Goal: Task Accomplishment & Management: Complete application form

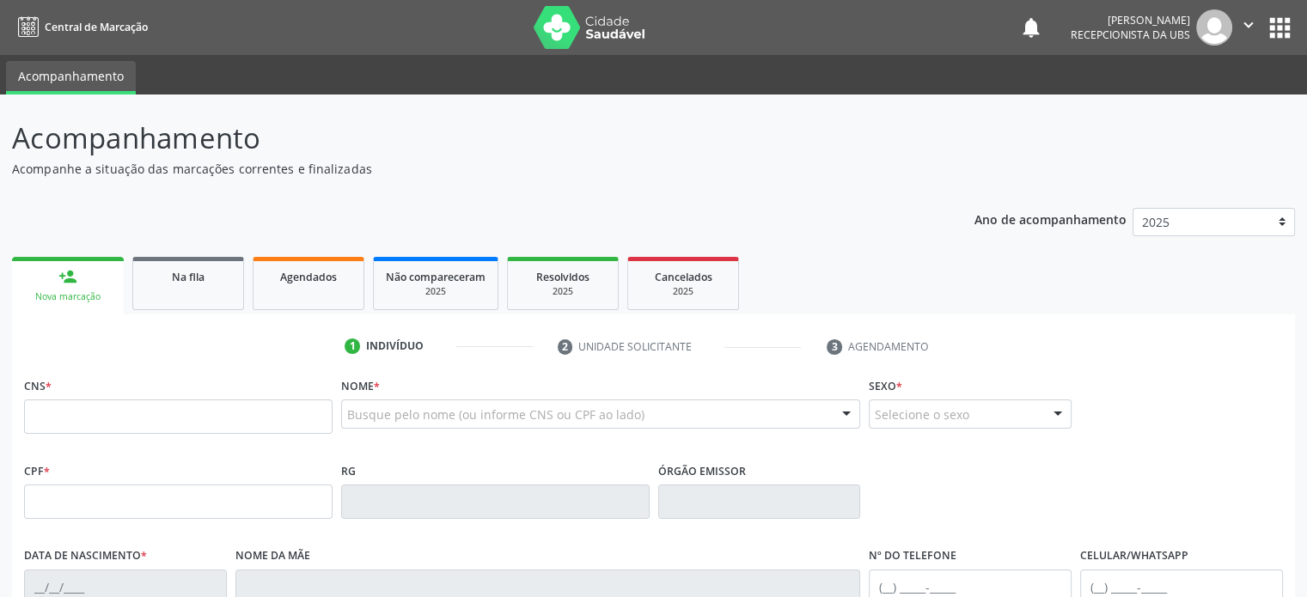
scroll to position [172, 0]
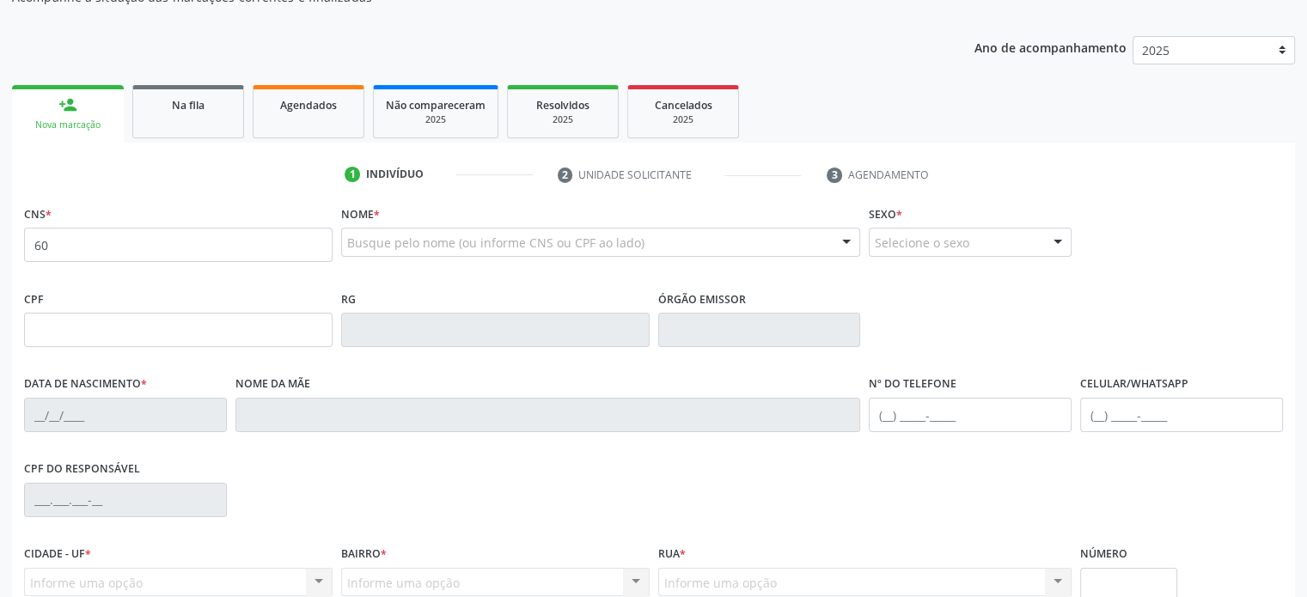
type input "6"
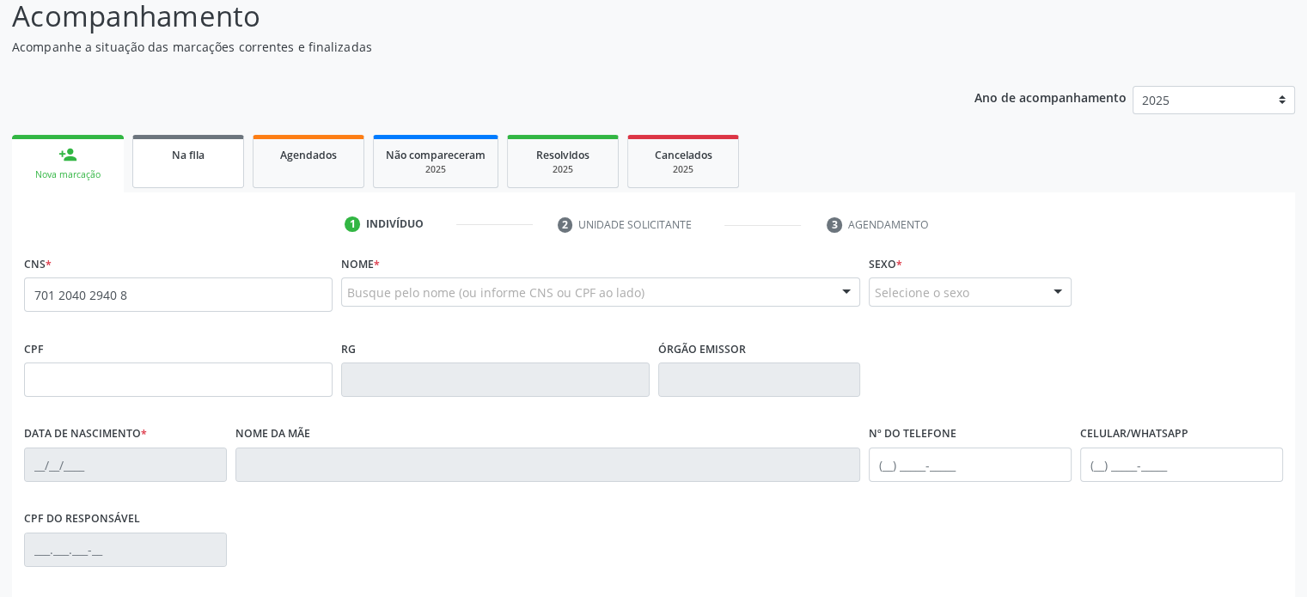
scroll to position [258, 0]
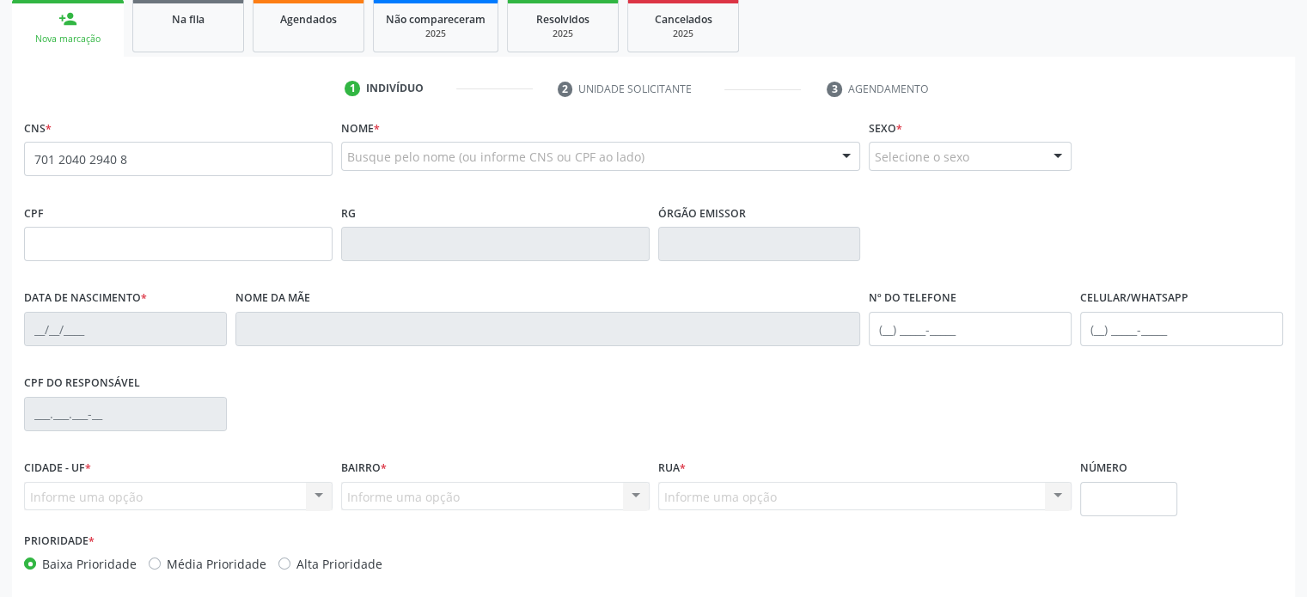
click at [148, 154] on input "701 2040 2940 8" at bounding box center [178, 159] width 309 height 34
type input "701 2040 2940 8916"
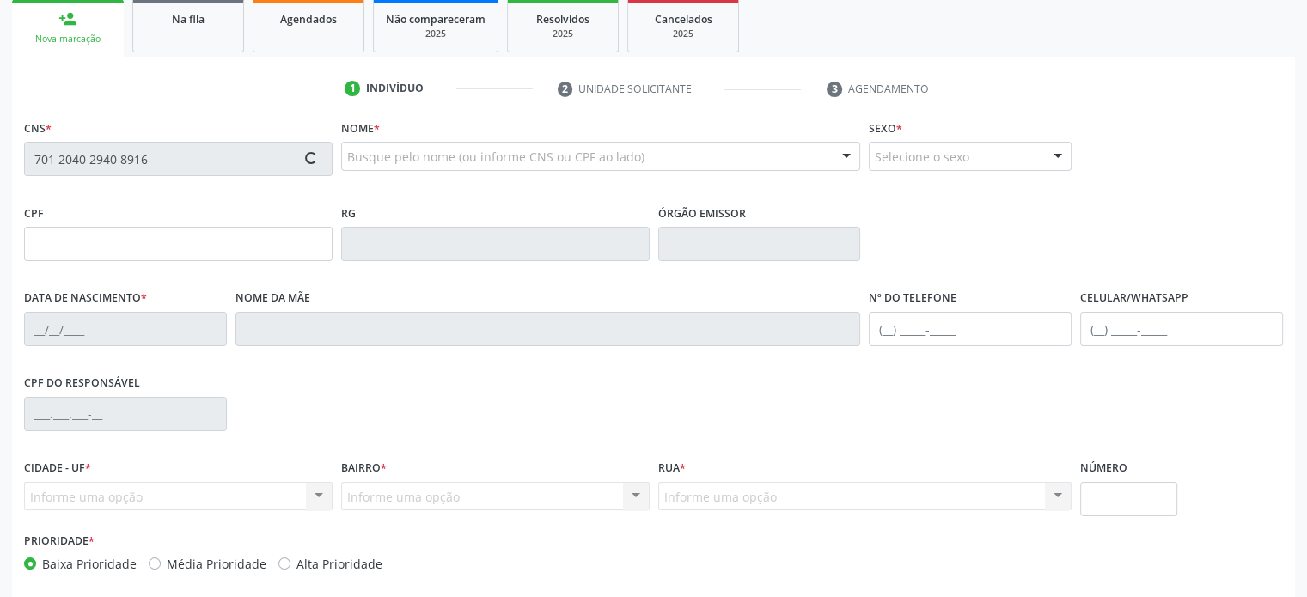
type input "[DATE]"
type input "[PHONE_NUMBER]"
type input "S/N"
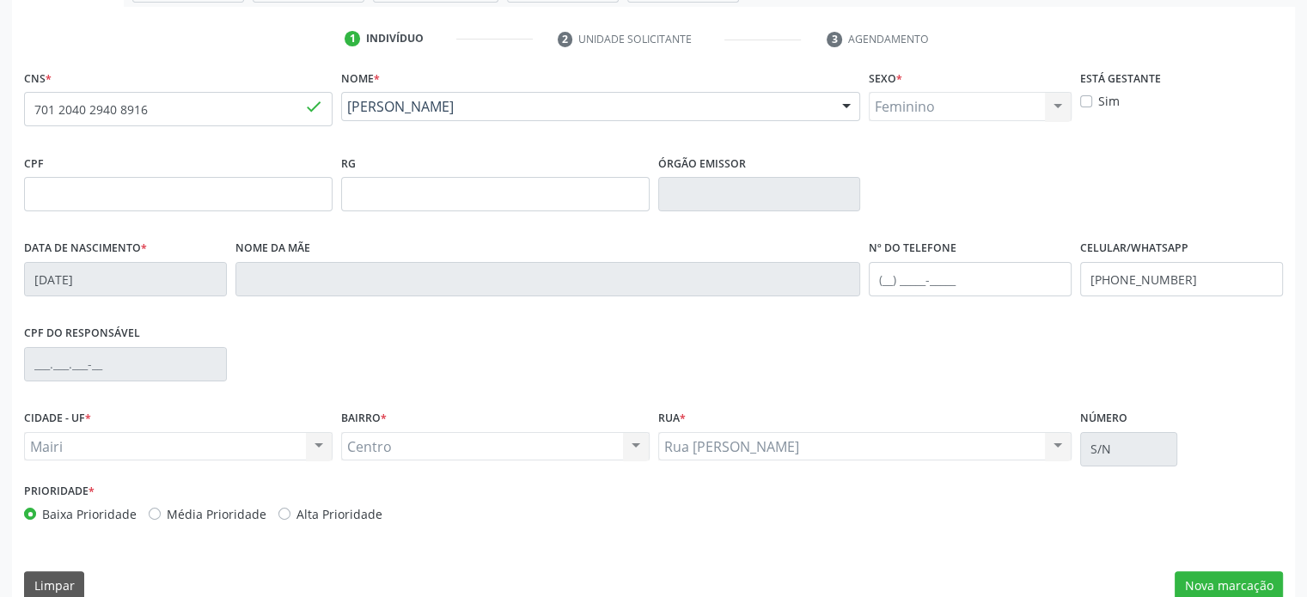
scroll to position [333, 0]
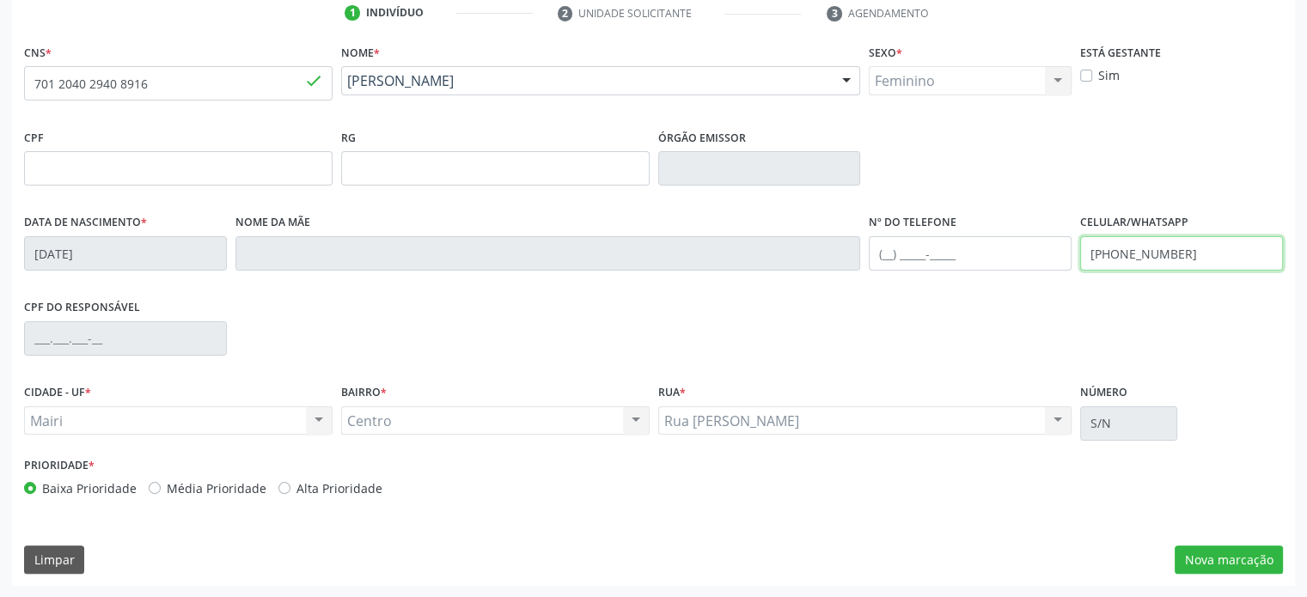
drag, startPoint x: 1190, startPoint y: 248, endPoint x: 1080, endPoint y: 249, distance: 110.0
click at [1080, 249] on input "[PHONE_NUMBER]" at bounding box center [1181, 253] width 203 height 34
click at [890, 254] on input "text" at bounding box center [970, 253] width 203 height 34
paste input "[PHONE_NUMBER]"
type input "[PHONE_NUMBER]"
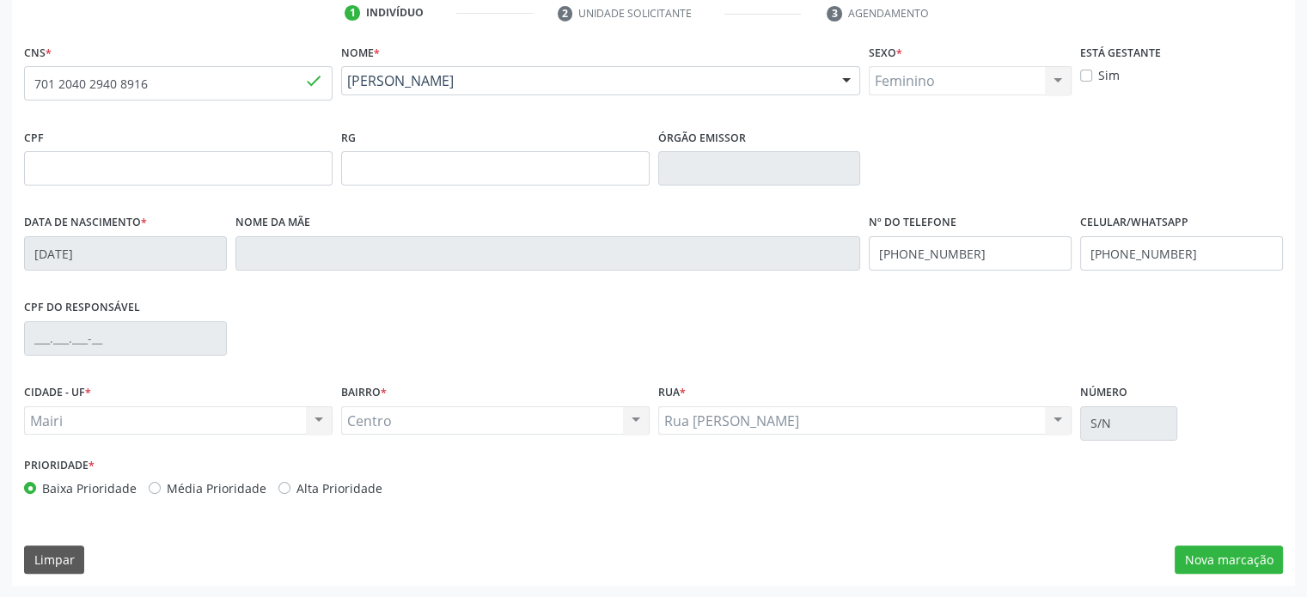
click at [224, 486] on label "Média Prioridade" at bounding box center [217, 489] width 100 height 18
click at [161, 486] on input "Média Prioridade" at bounding box center [155, 487] width 12 height 15
radio input "true"
click at [324, 486] on label "Alta Prioridade" at bounding box center [340, 489] width 86 height 18
click at [291, 486] on input "Alta Prioridade" at bounding box center [284, 487] width 12 height 15
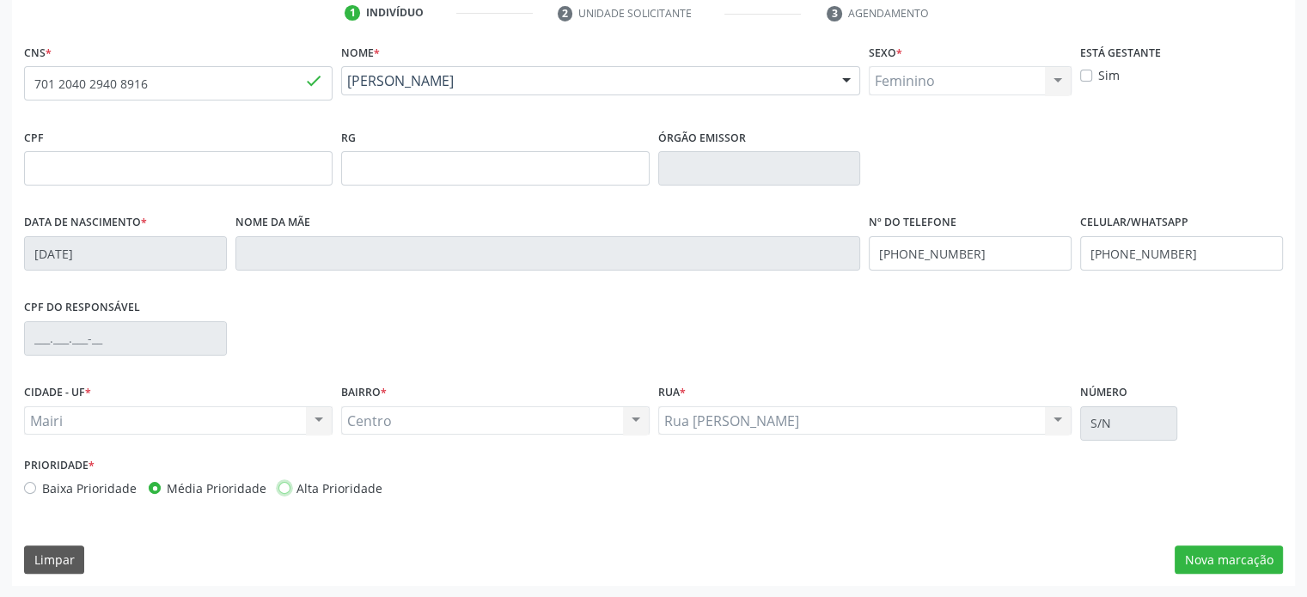
radio input "true"
click at [1242, 561] on button "Nova marcação" at bounding box center [1229, 560] width 108 height 29
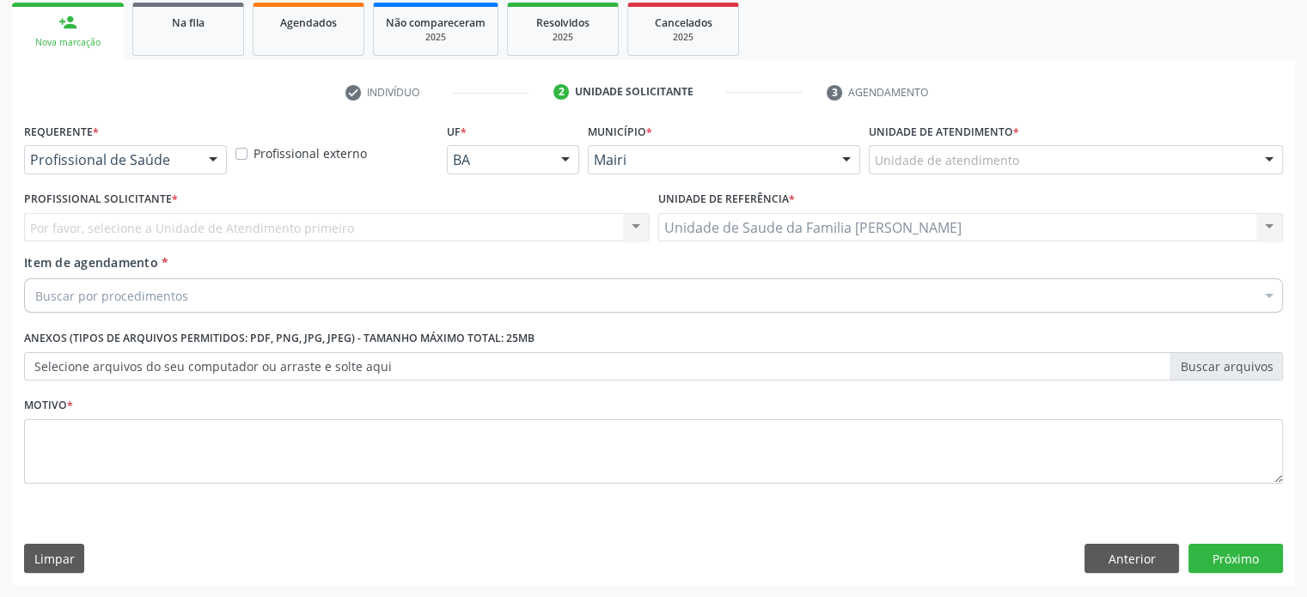
scroll to position [254, 0]
click at [210, 161] on div at bounding box center [213, 161] width 26 height 29
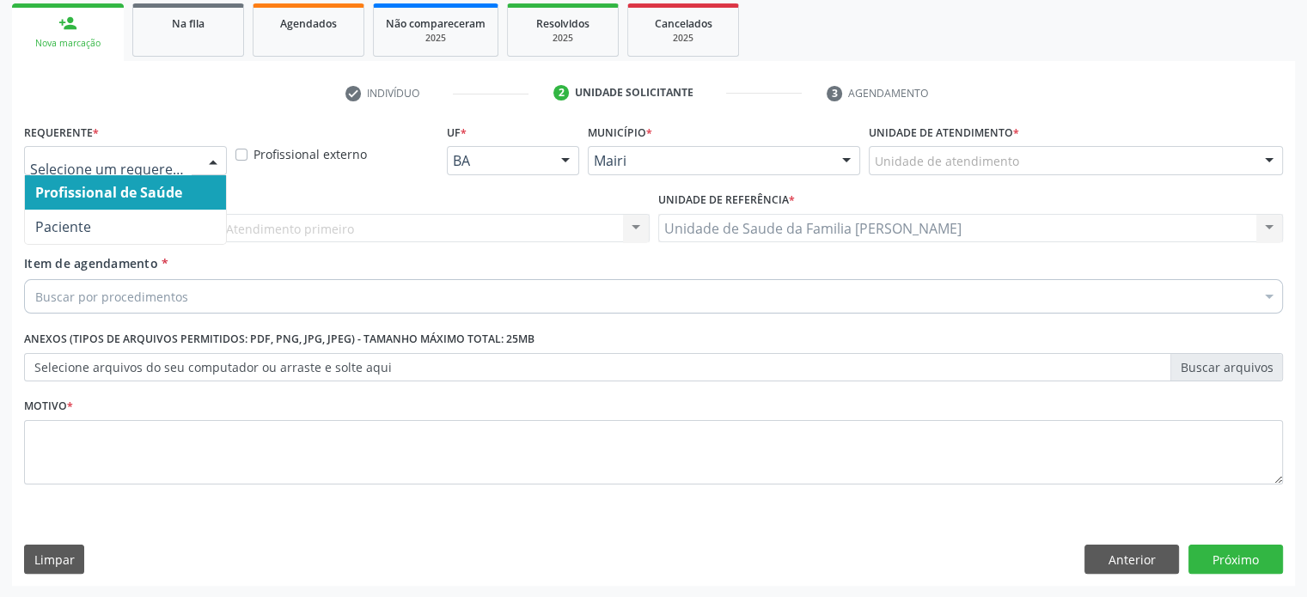
click at [165, 155] on input "text" at bounding box center [111, 169] width 162 height 34
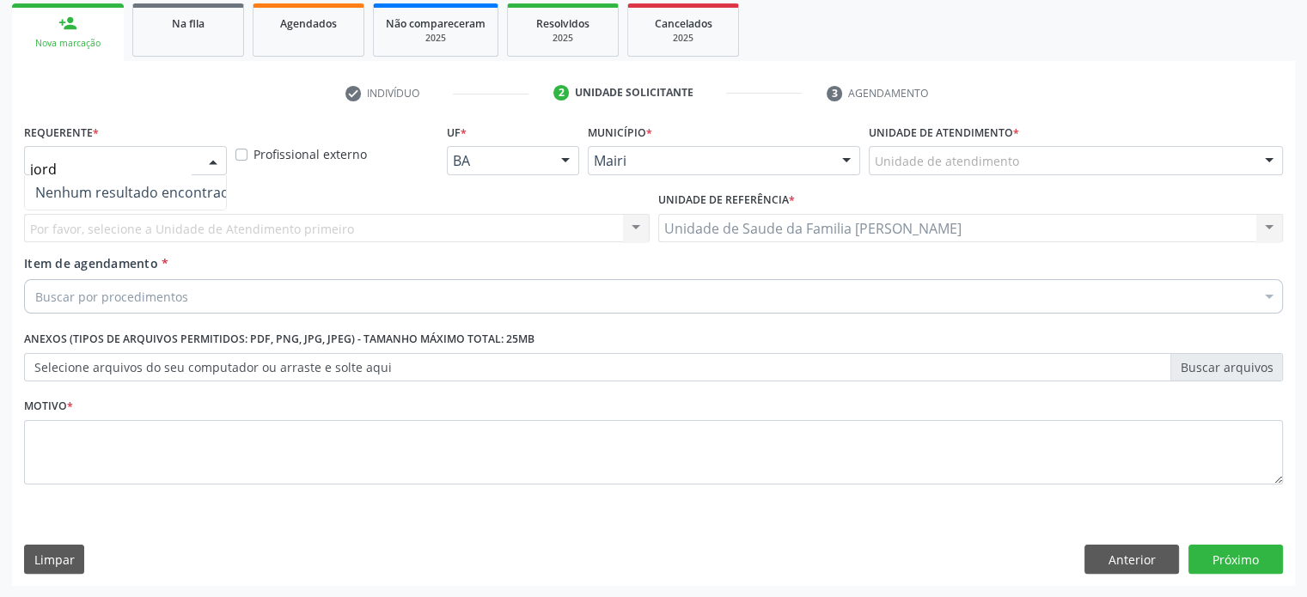
type input "jorde"
click at [165, 155] on input "jorde" at bounding box center [111, 169] width 162 height 34
click at [216, 83] on ul "check Indivíduo 2 Unidade solicitante 3 Agendamento" at bounding box center [653, 93] width 1283 height 28
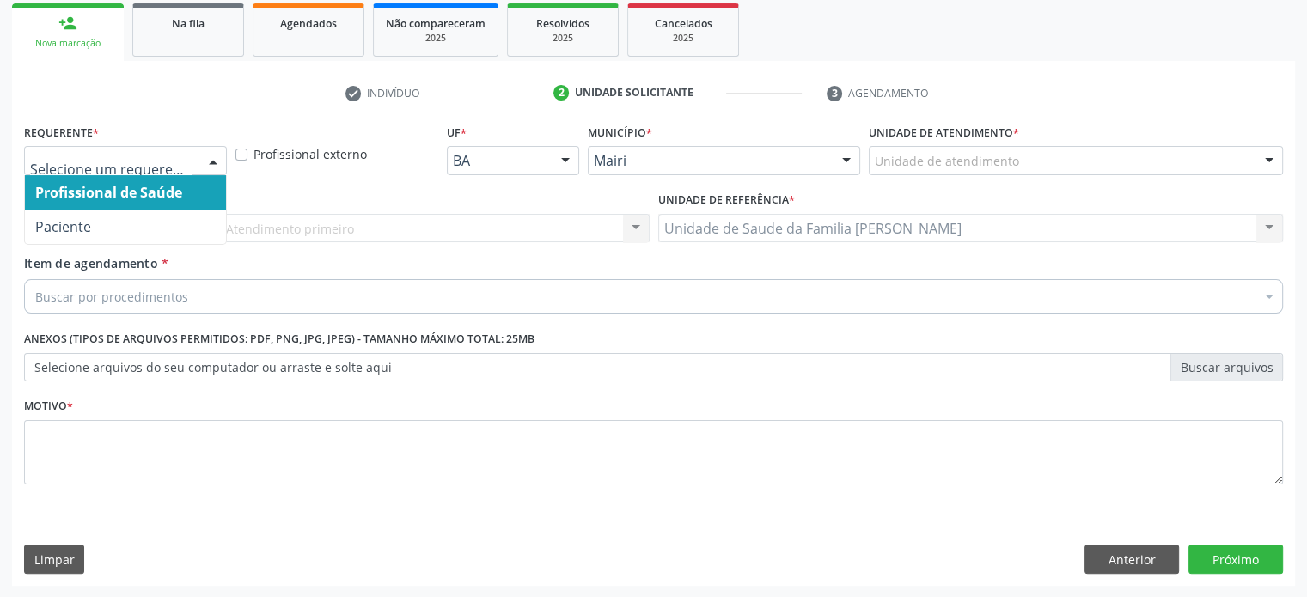
click at [216, 154] on div at bounding box center [213, 161] width 26 height 29
click at [174, 188] on span "Profissional de Saúde" at bounding box center [108, 192] width 147 height 19
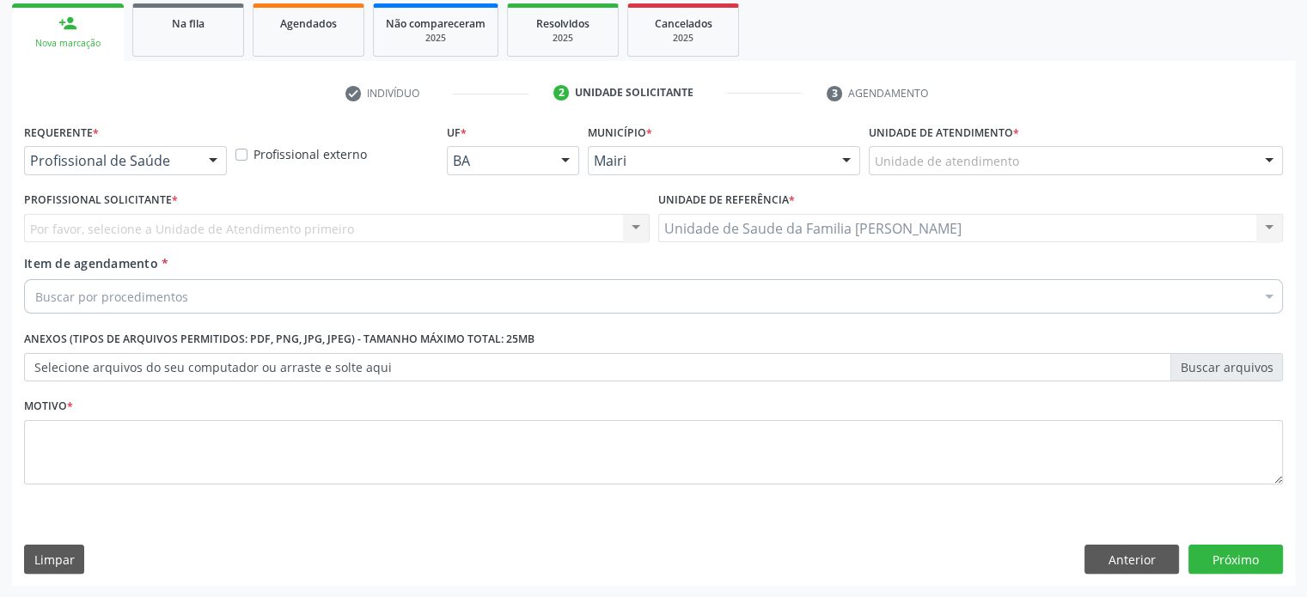
click at [120, 227] on div "Por favor, selecione a Unidade de Atendimento primeiro Nenhum resultado encontr…" at bounding box center [337, 228] width 626 height 29
click at [119, 224] on div "Por favor, selecione a Unidade de Atendimento primeiro Nenhum resultado encontr…" at bounding box center [337, 228] width 626 height 29
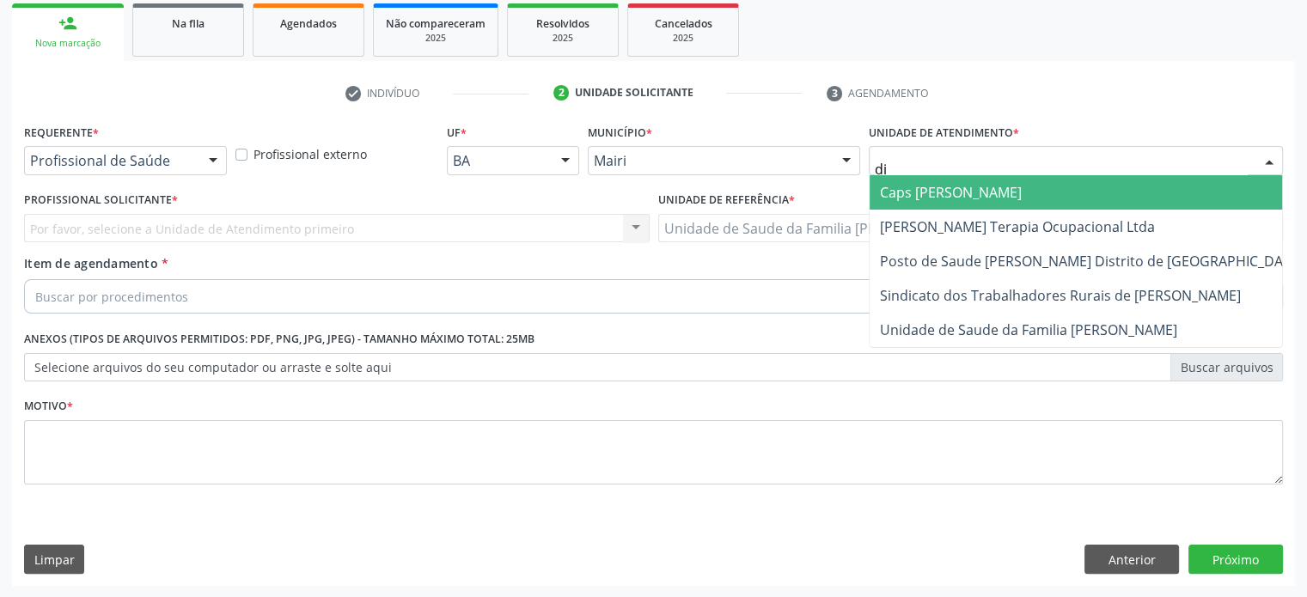
type input "dil"
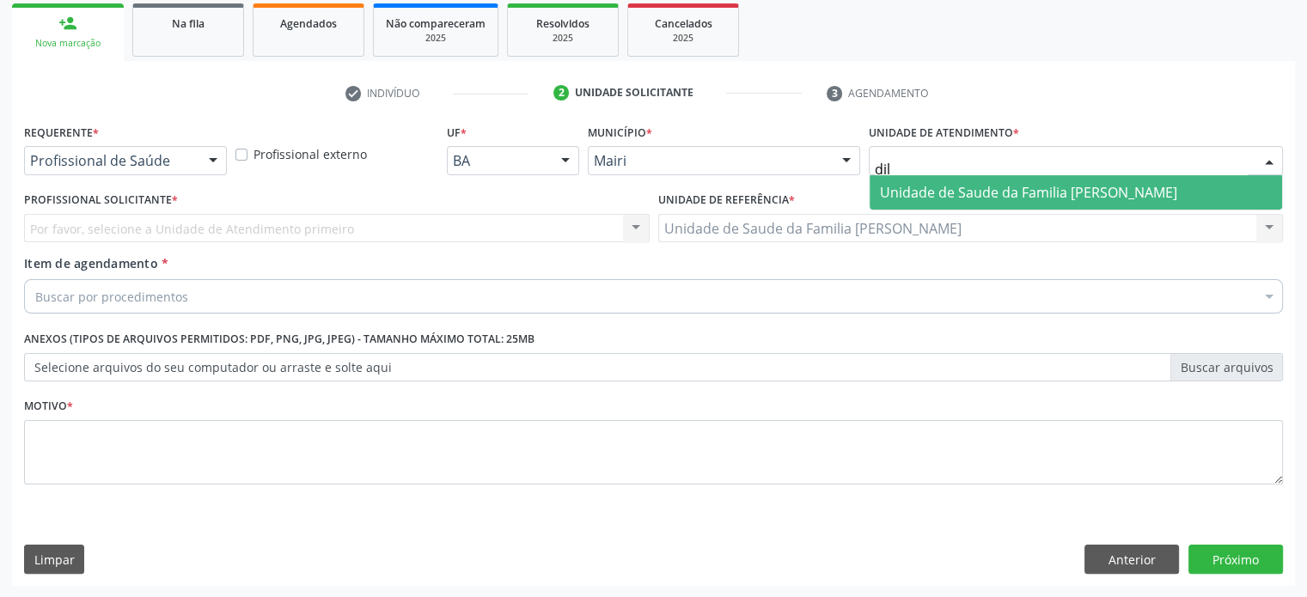
click at [895, 191] on span "Unidade de Saude da Familia [PERSON_NAME]" at bounding box center [1028, 192] width 297 height 19
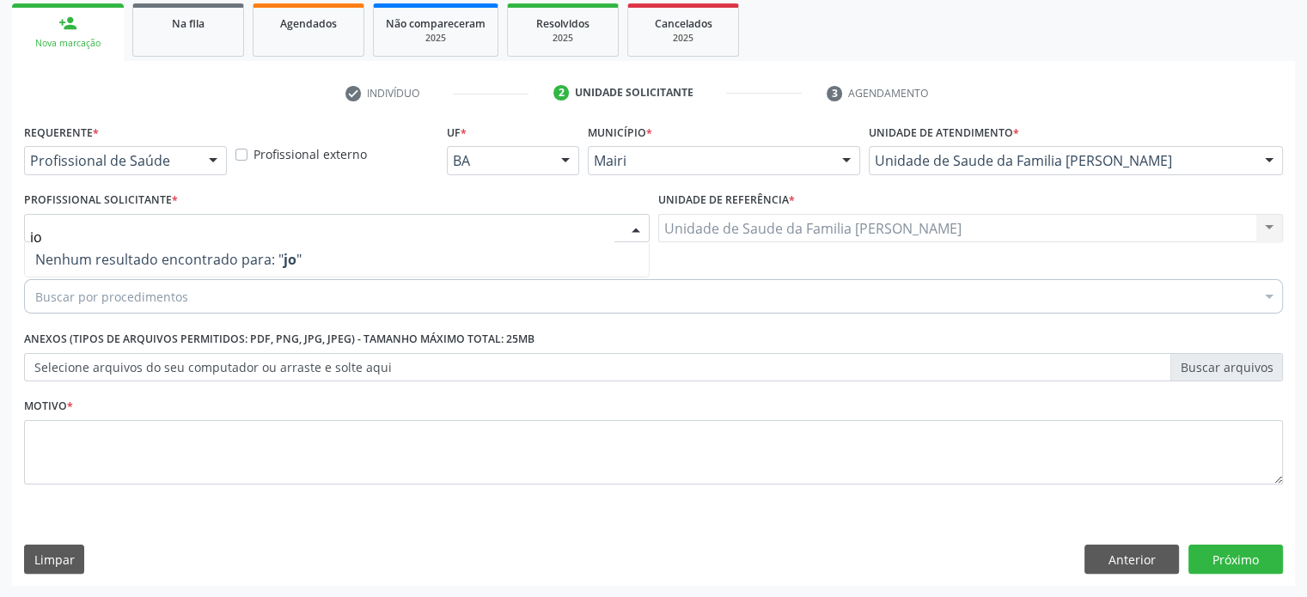
type input "j"
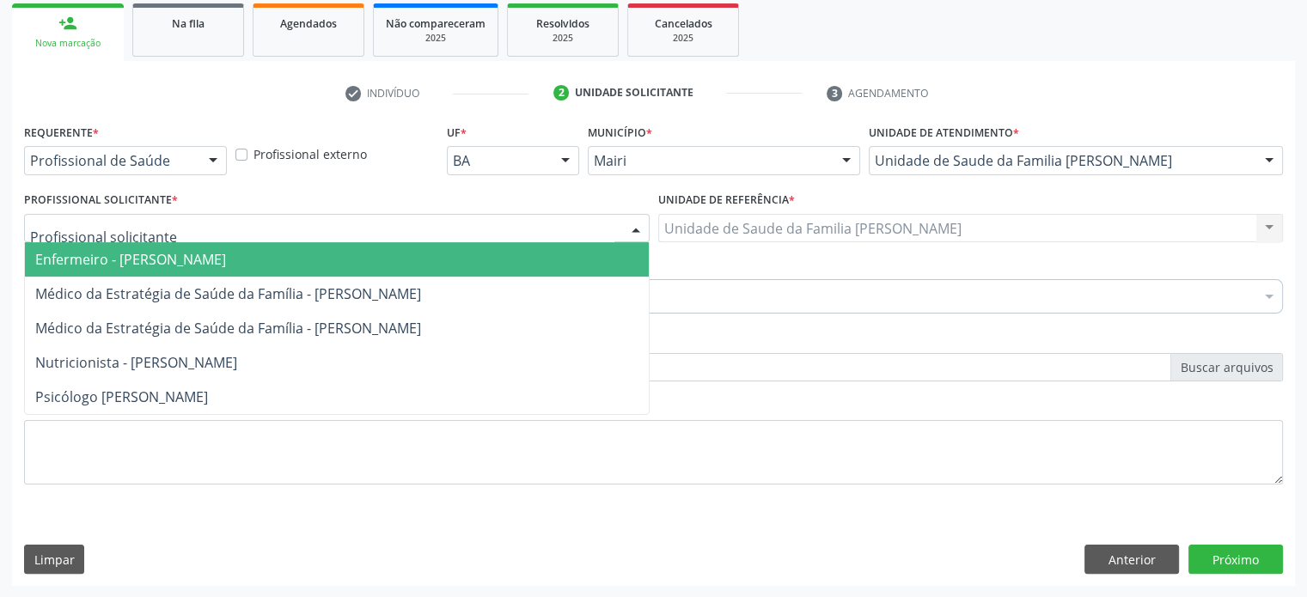
click at [151, 257] on span "Enfermeiro - [PERSON_NAME]" at bounding box center [130, 259] width 191 height 19
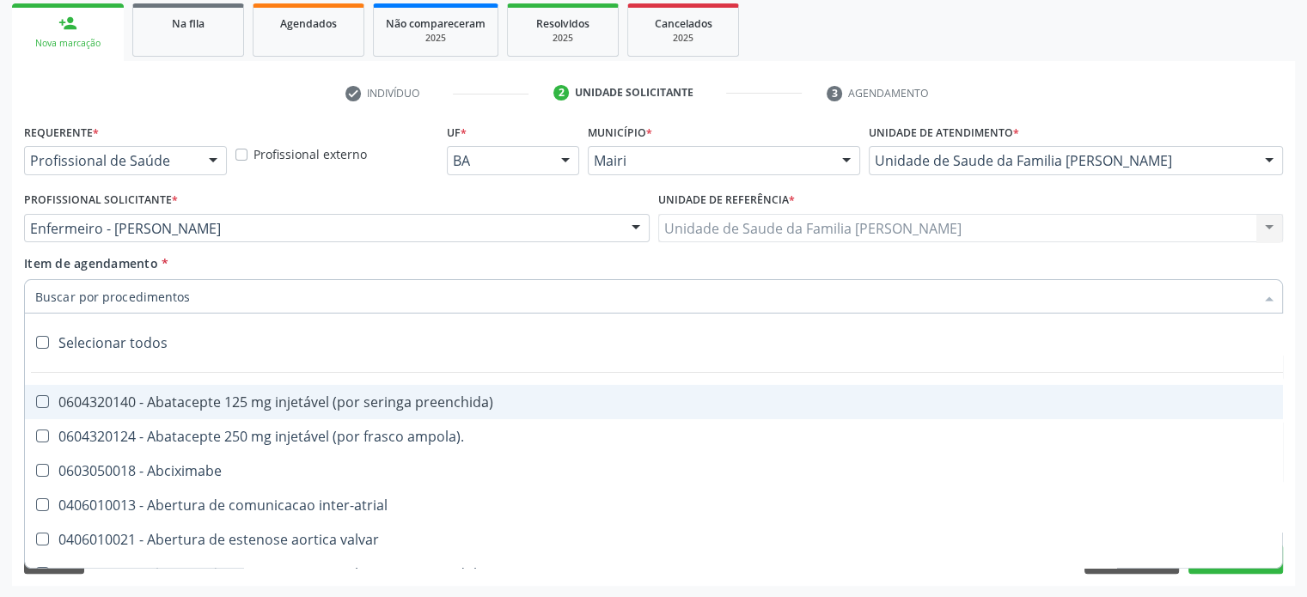
paste input "0205020143"
type input "0205020143"
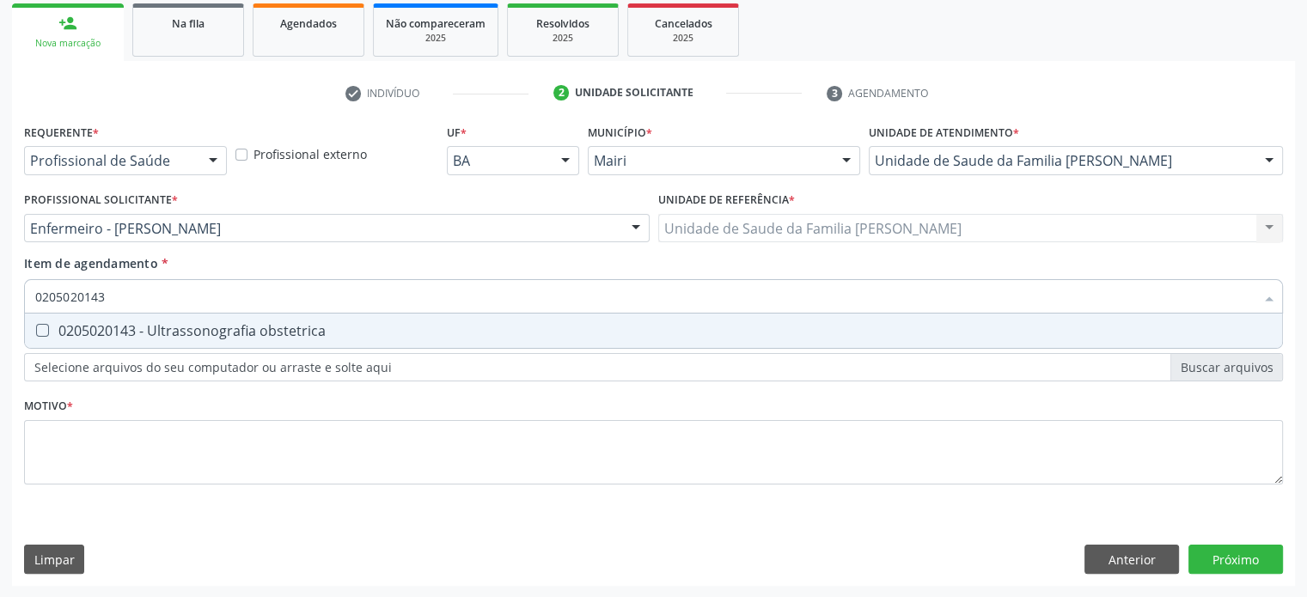
click at [44, 327] on obstetrica at bounding box center [42, 330] width 13 height 13
click at [36, 327] on obstetrica "checkbox" at bounding box center [30, 330] width 11 height 11
checkbox obstetrica "true"
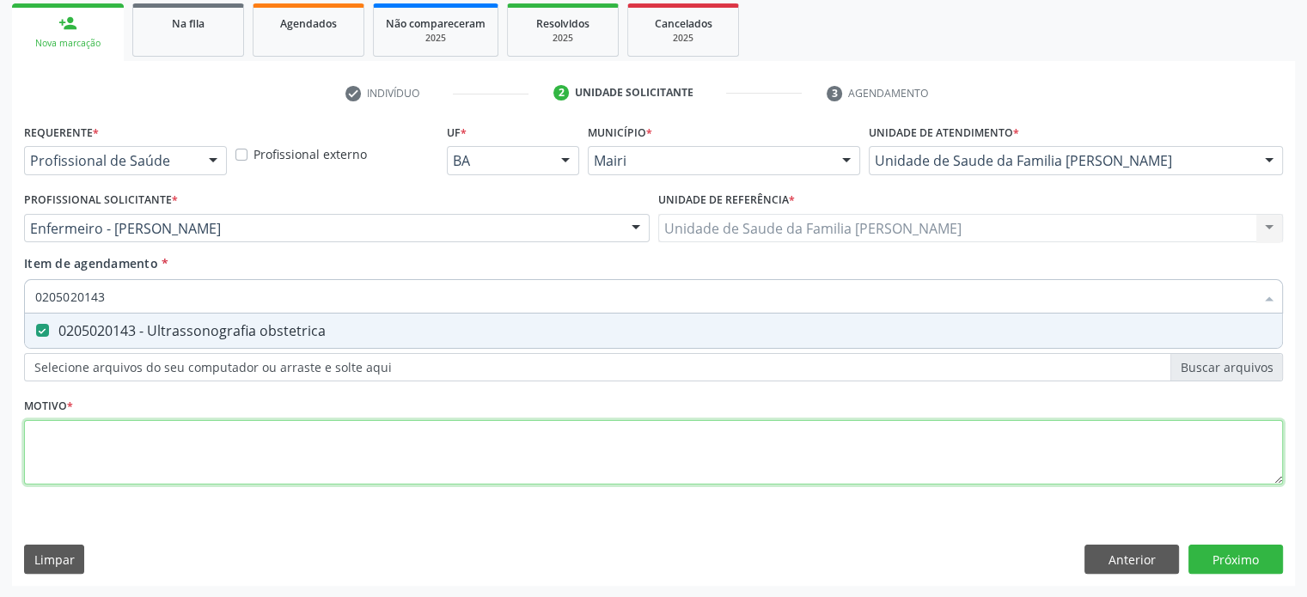
click at [64, 448] on div "Requerente * Profissional de Saúde Profissional de Saúde Paciente Nenhum result…" at bounding box center [653, 313] width 1259 height 389
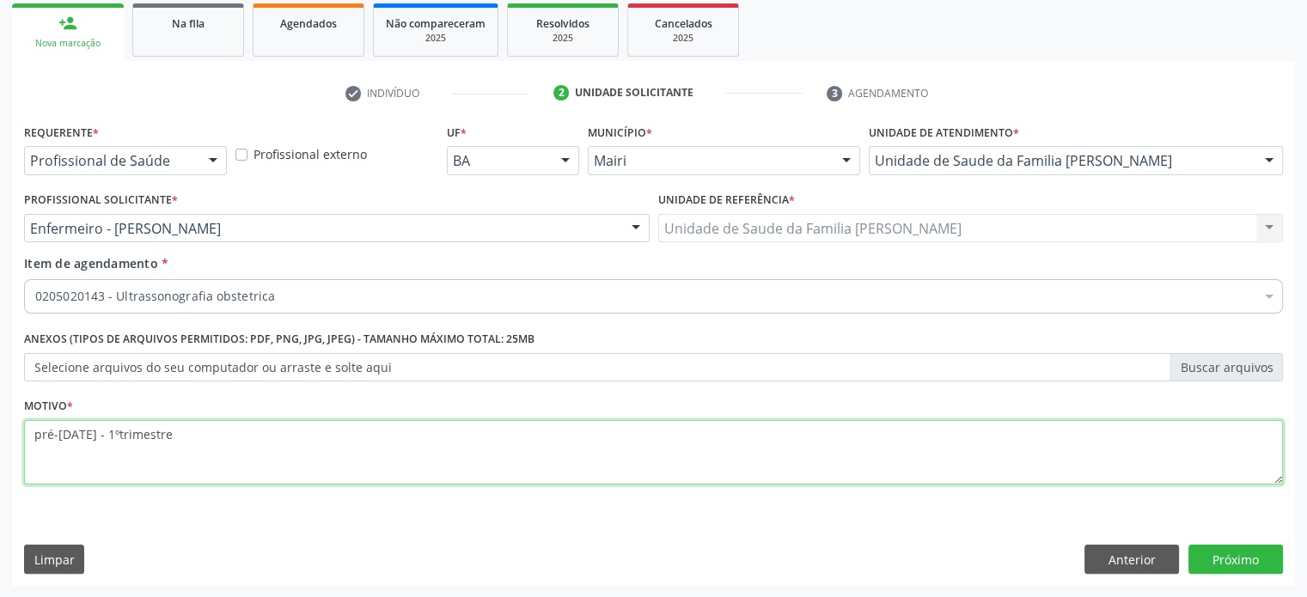
drag, startPoint x: 34, startPoint y: 434, endPoint x: 84, endPoint y: 434, distance: 50.7
click at [84, 434] on textarea "pré-[DATE] - 1ºtrimestre" at bounding box center [653, 452] width 1259 height 65
drag, startPoint x: 119, startPoint y: 432, endPoint x: 169, endPoint y: 436, distance: 50.0
click at [169, 436] on textarea "PRÉ-[DATE] - 1ºtrimestre" at bounding box center [653, 452] width 1259 height 65
click at [117, 431] on textarea "PRÉ-[DATE] - 1ºTRIMESTRE" at bounding box center [653, 452] width 1259 height 65
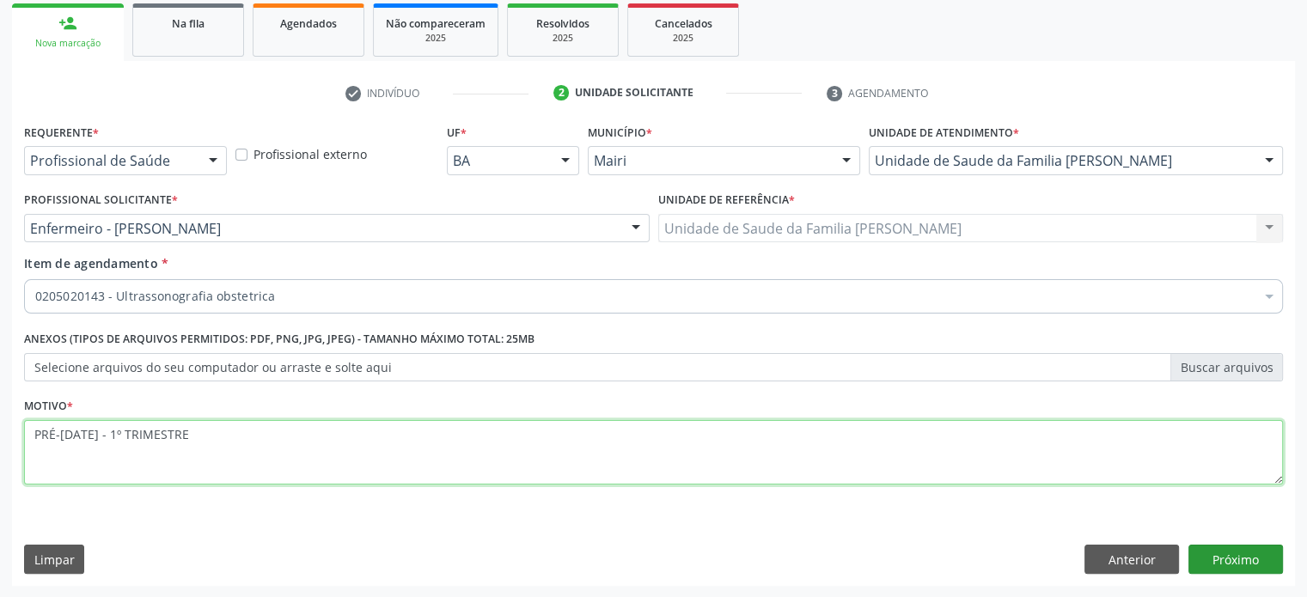
type textarea "PRÉ-[DATE] - 1º TRIMESTRE"
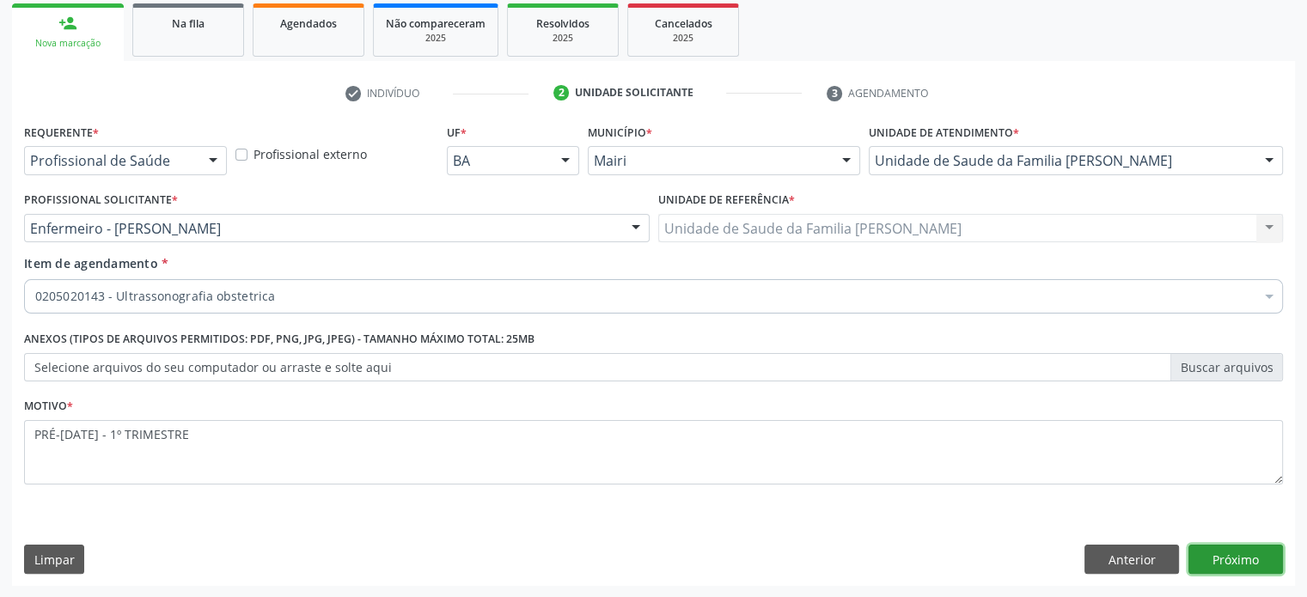
click at [1227, 556] on button "Próximo" at bounding box center [1236, 559] width 95 height 29
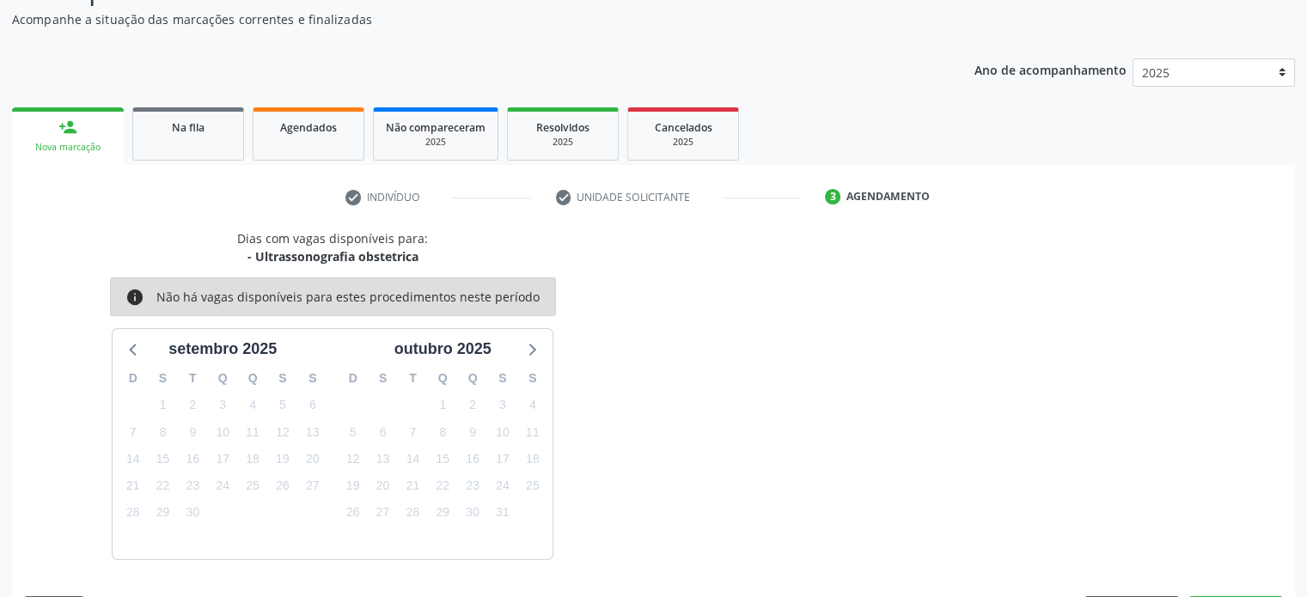
scroll to position [199, 0]
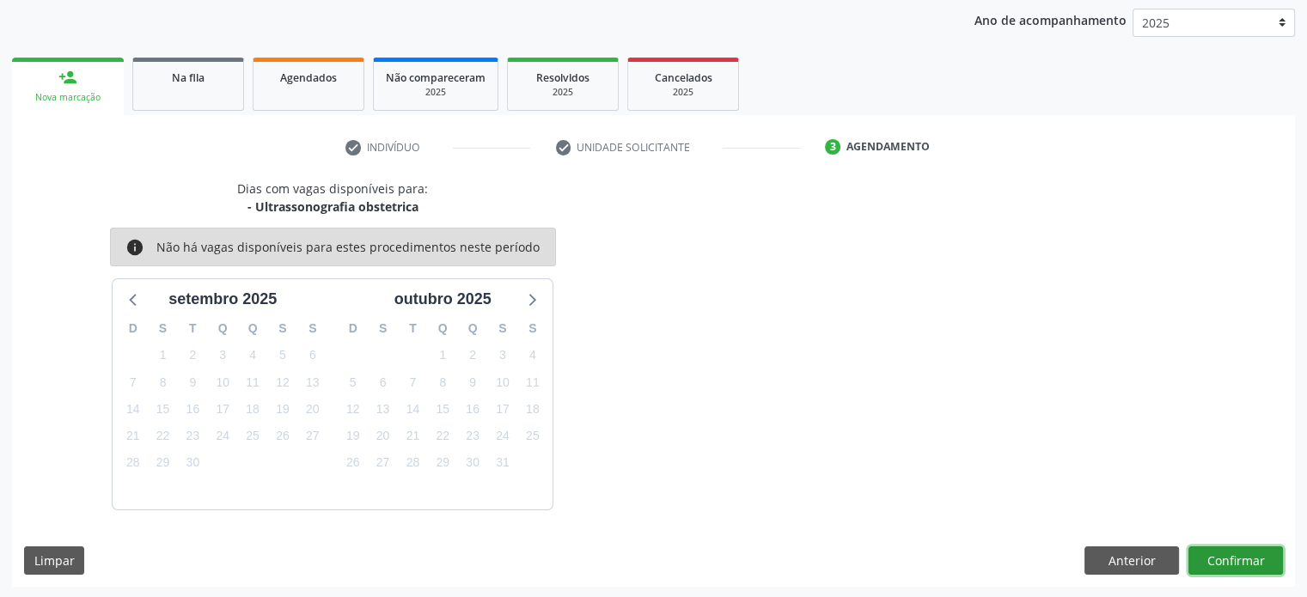
click at [1227, 556] on button "Confirmar" at bounding box center [1236, 561] width 95 height 29
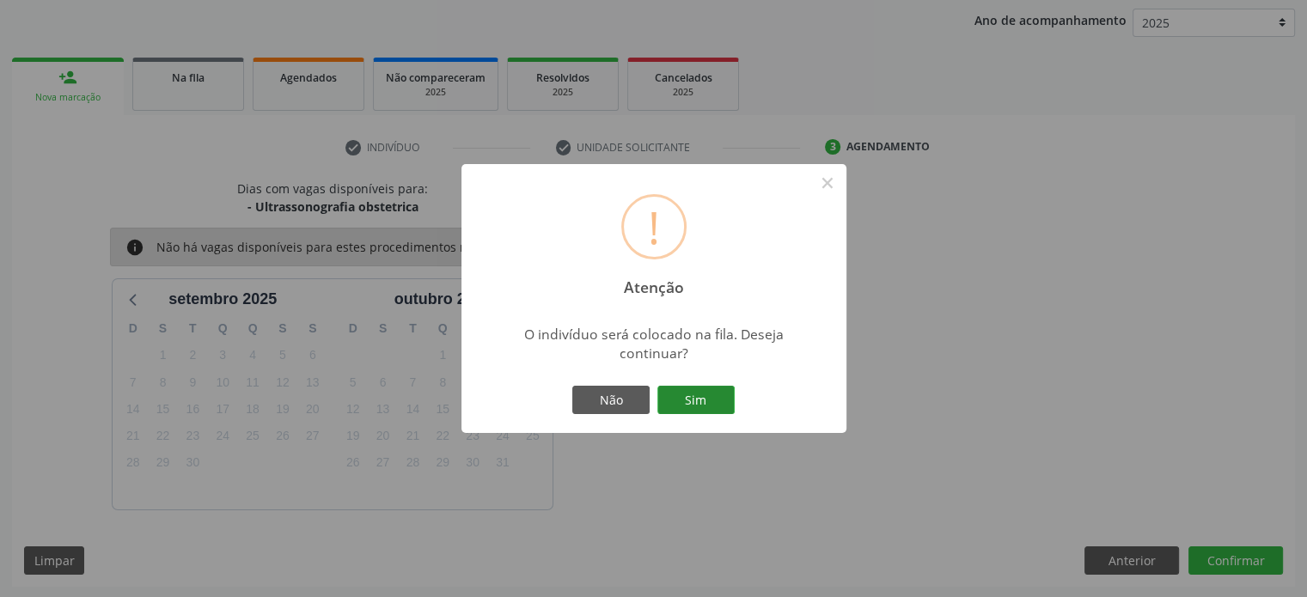
click at [688, 401] on button "Sim" at bounding box center [696, 400] width 77 height 29
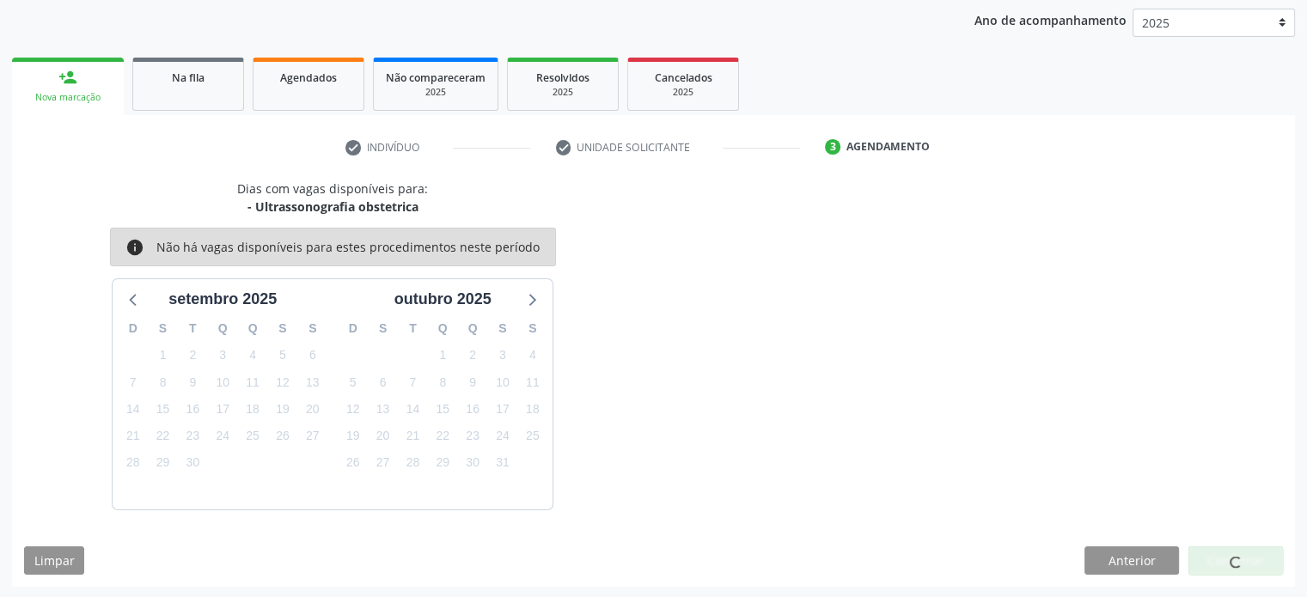
scroll to position [0, 0]
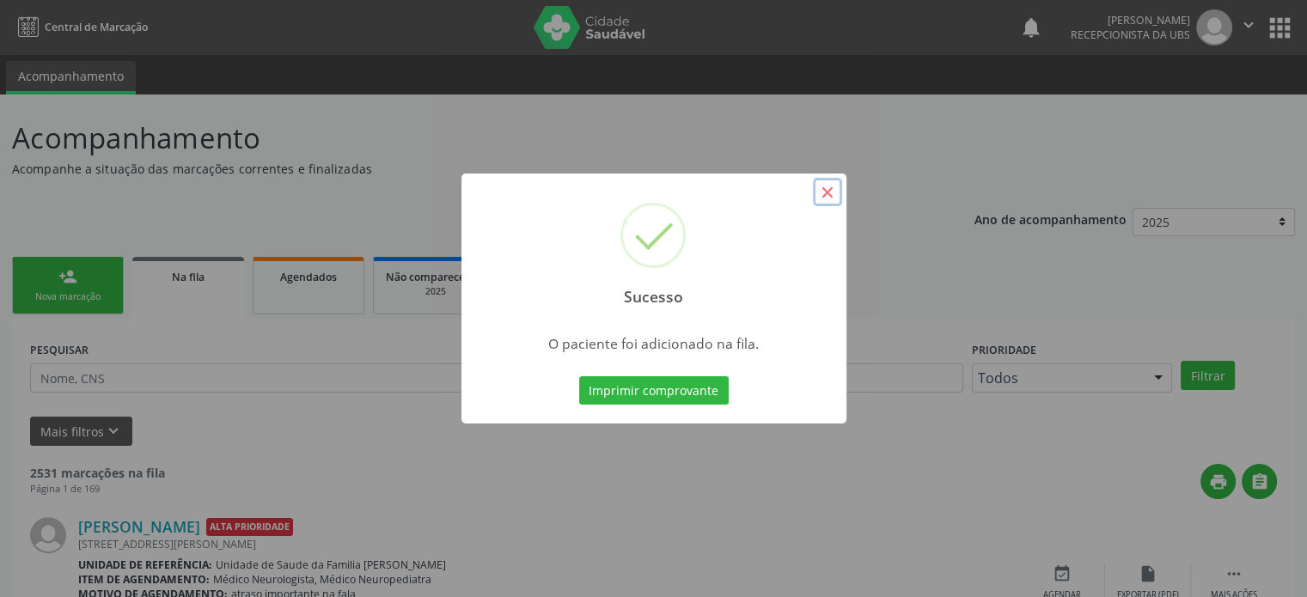
click at [826, 192] on button "×" at bounding box center [827, 192] width 29 height 29
